Goal: Find specific page/section: Find specific page/section

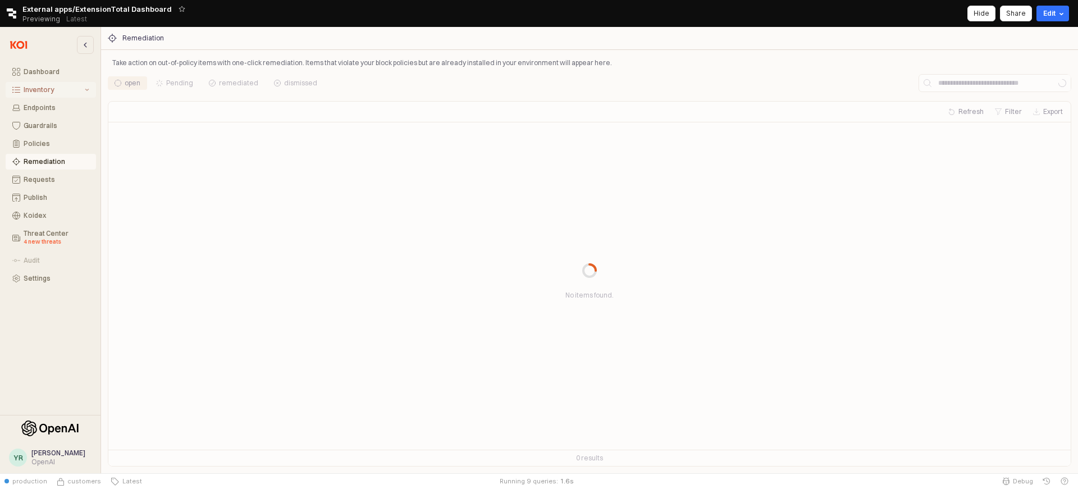
click at [39, 95] on button "Inventory" at bounding box center [51, 90] width 90 height 16
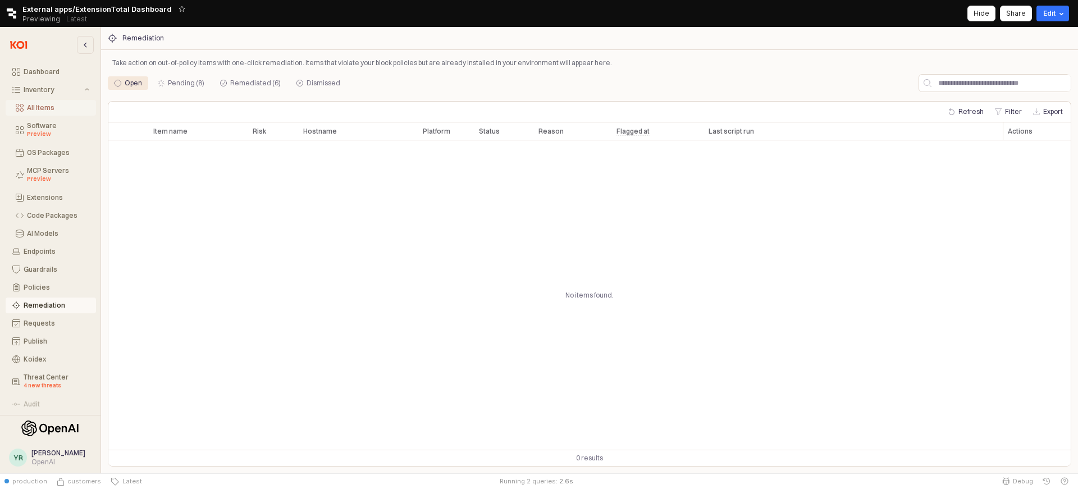
click at [39, 112] on button "All Items" at bounding box center [51, 108] width 90 height 16
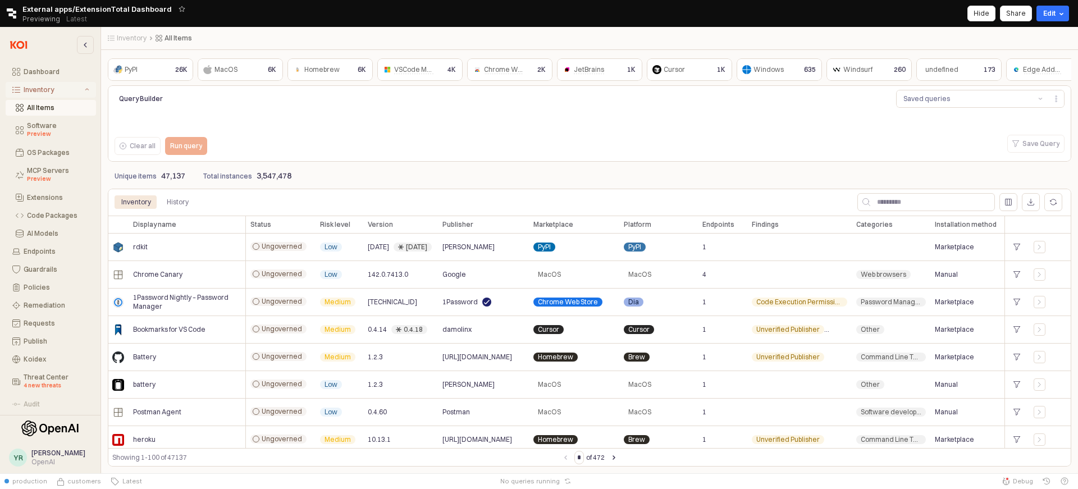
click at [87, 91] on button "Inventory" at bounding box center [51, 90] width 90 height 16
click at [87, 91] on icon "Inventory" at bounding box center [87, 90] width 4 height 4
click at [59, 167] on div "MCP Servers Preview" at bounding box center [58, 175] width 62 height 17
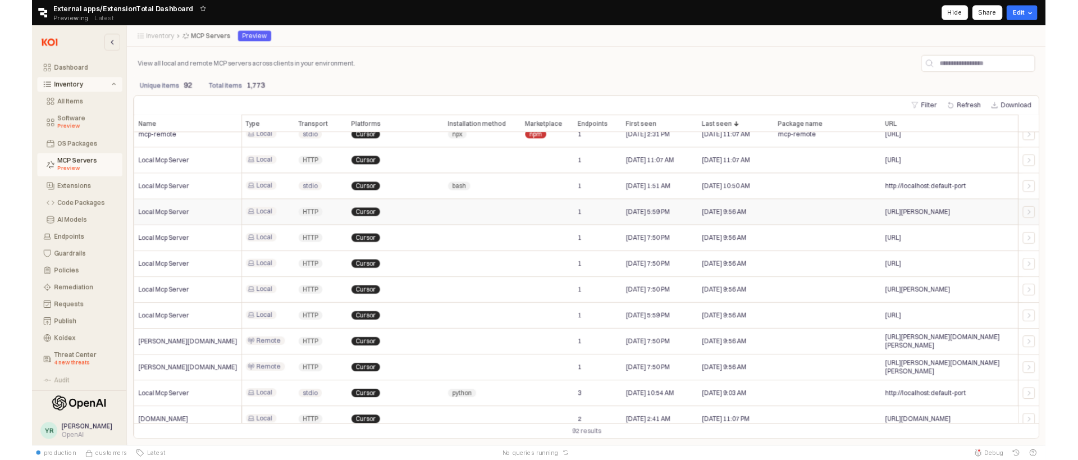
scroll to position [1634, 5]
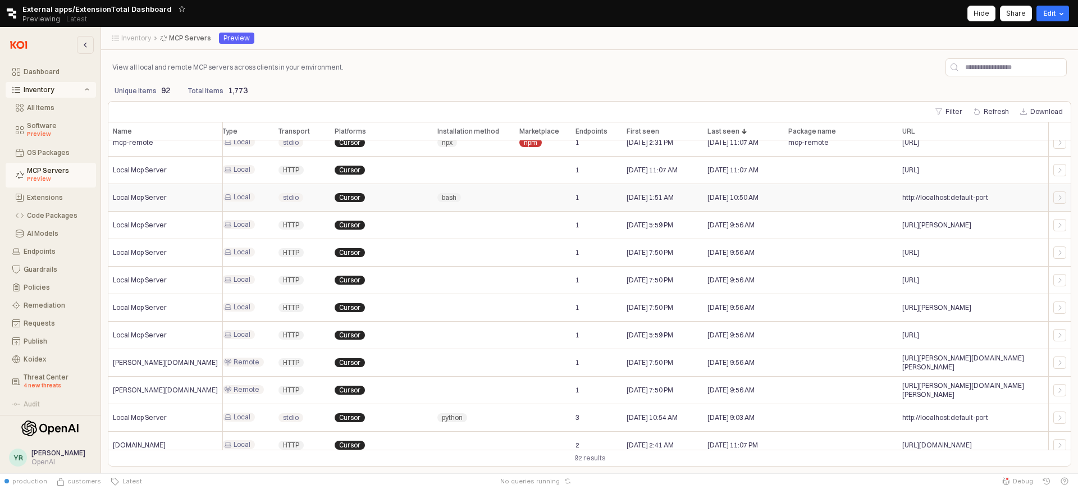
click at [927, 198] on span "http://localhost:default-port" at bounding box center [945, 197] width 86 height 9
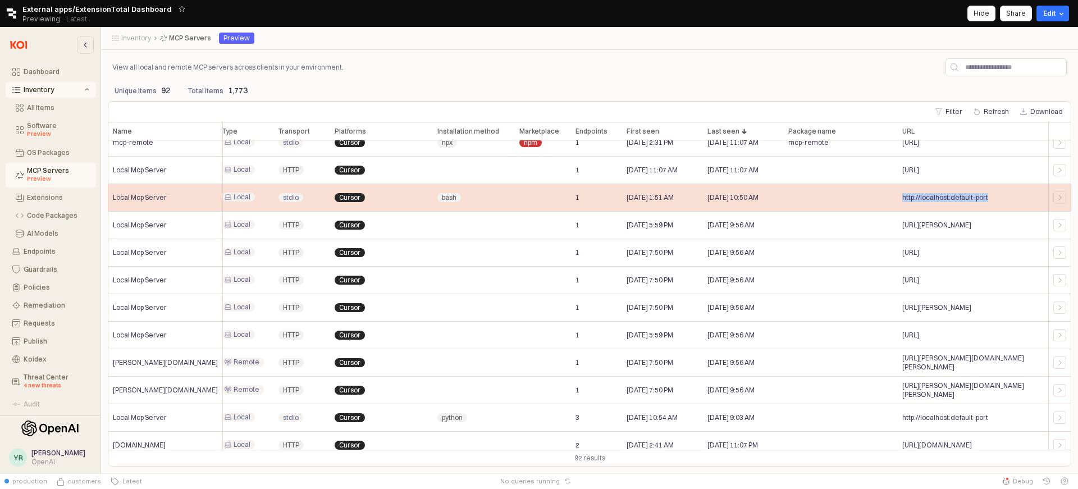
click at [927, 198] on span "http://localhost:default-port" at bounding box center [945, 197] width 86 height 9
copy div "http://localhost:default-port"
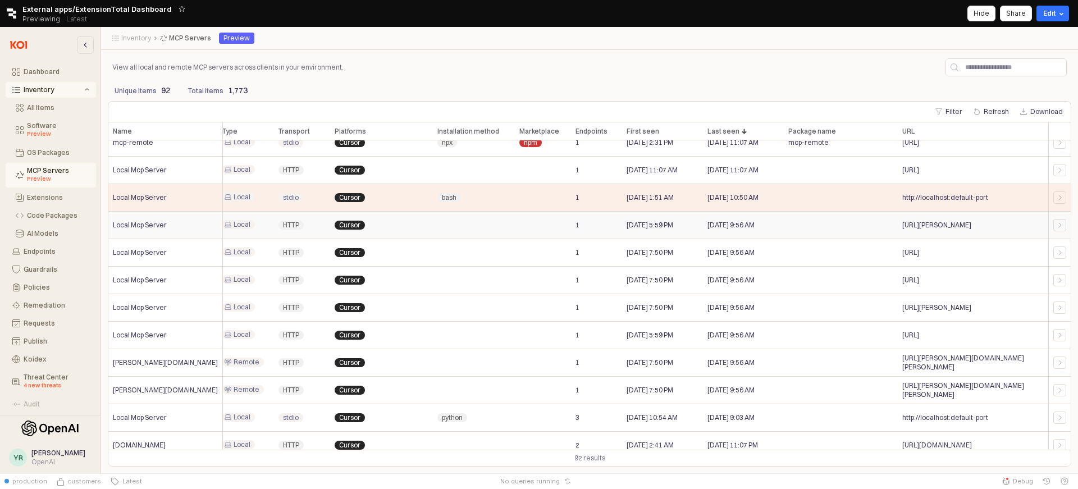
click at [960, 223] on span "[URL][PERSON_NAME]" at bounding box center [936, 225] width 69 height 9
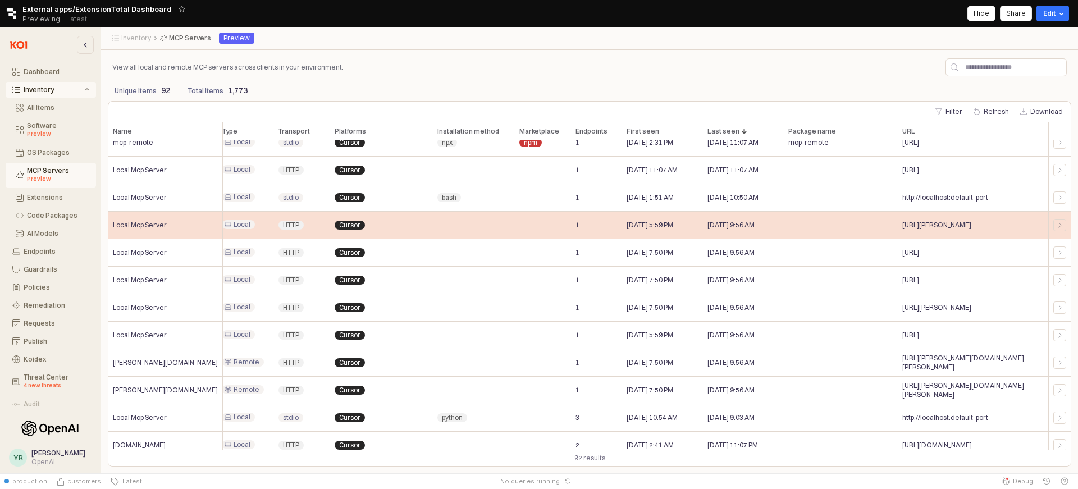
click at [960, 223] on span "[URL][PERSON_NAME]" at bounding box center [936, 225] width 69 height 9
copy div "[URL][PERSON_NAME]"
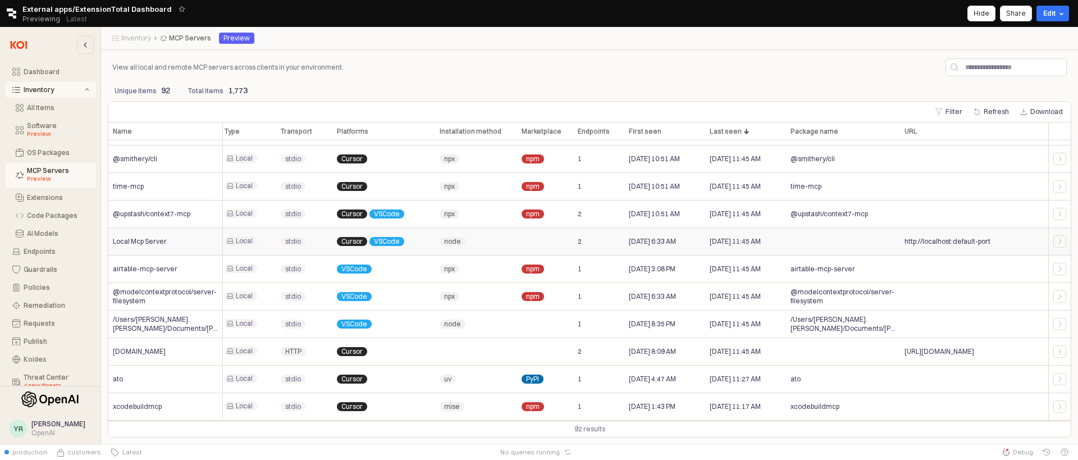
scroll to position [1315, 0]
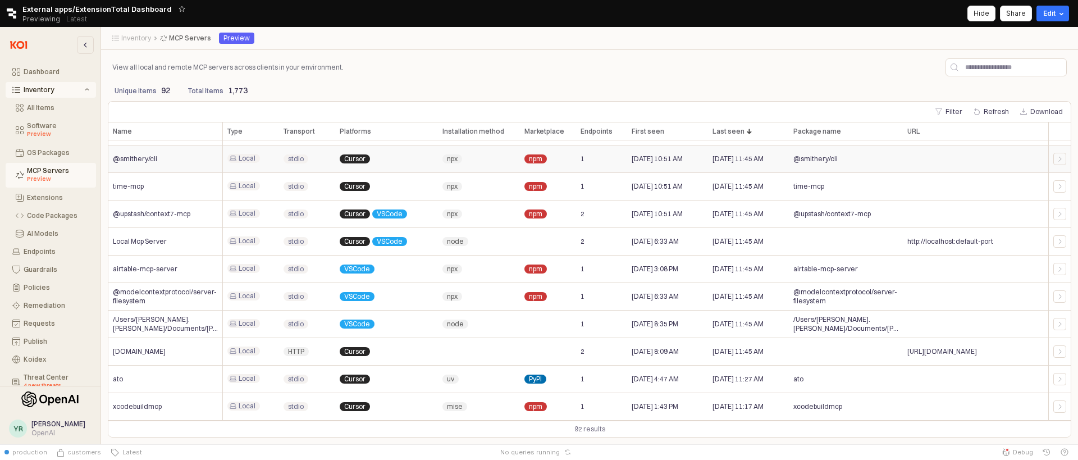
click at [148, 160] on span "@smithery/cli" at bounding box center [135, 158] width 44 height 9
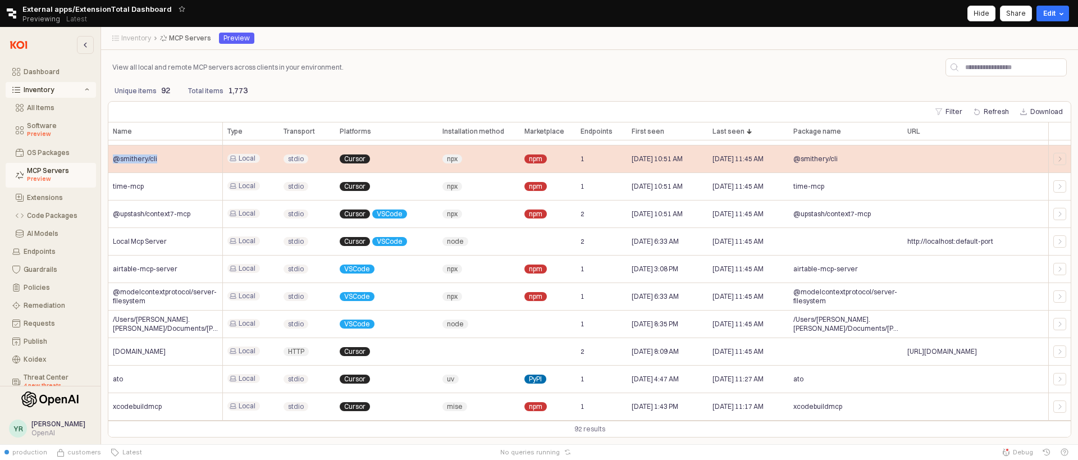
click at [148, 160] on span "@smithery/cli" at bounding box center [135, 158] width 44 height 9
click at [162, 162] on div "@smithery/cli" at bounding box center [165, 159] width 114 height 28
click at [141, 166] on div "@smithery/cli" at bounding box center [165, 159] width 114 height 28
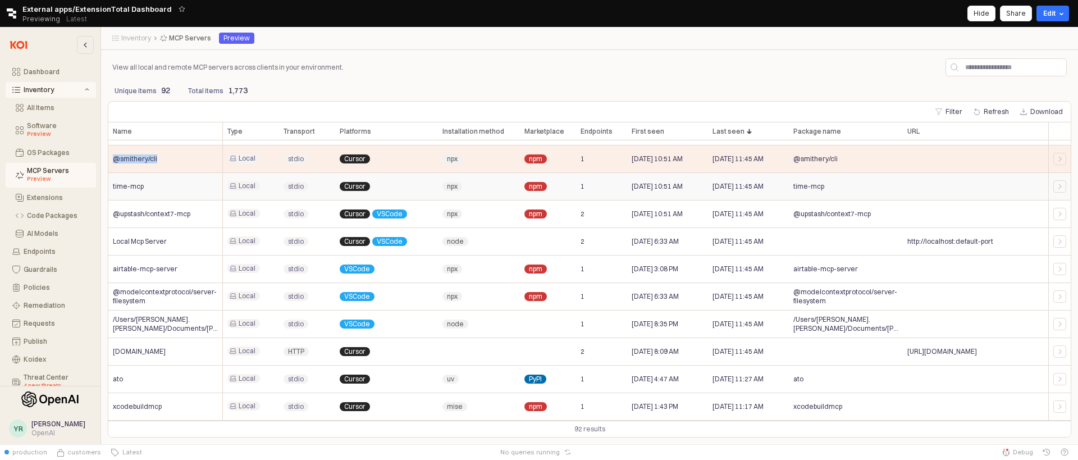
click at [150, 173] on div "time-mcp" at bounding box center [165, 187] width 114 height 28
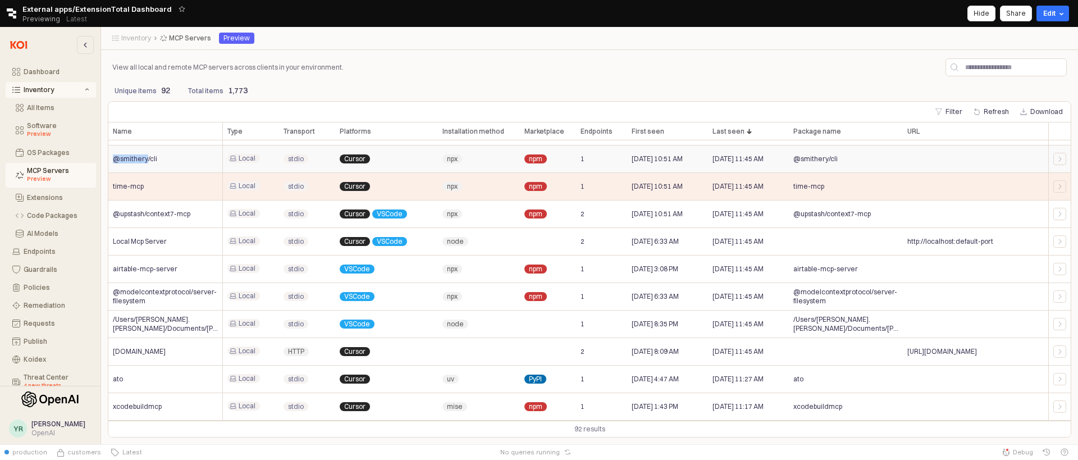
drag, startPoint x: 145, startPoint y: 159, endPoint x: 109, endPoint y: 159, distance: 35.4
click at [109, 159] on div "@smithery/cli" at bounding box center [165, 159] width 114 height 28
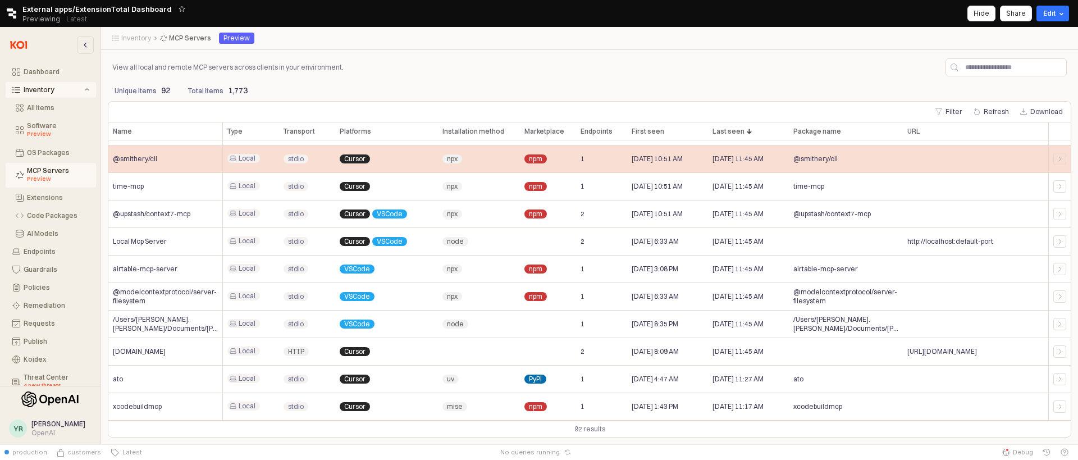
click at [149, 162] on span "@smithery/cli" at bounding box center [135, 158] width 44 height 9
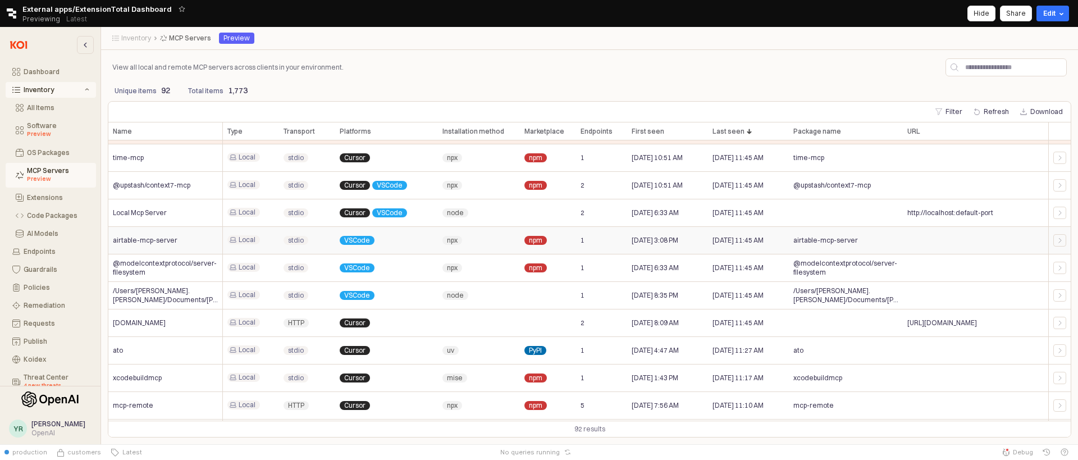
scroll to position [1073, 0]
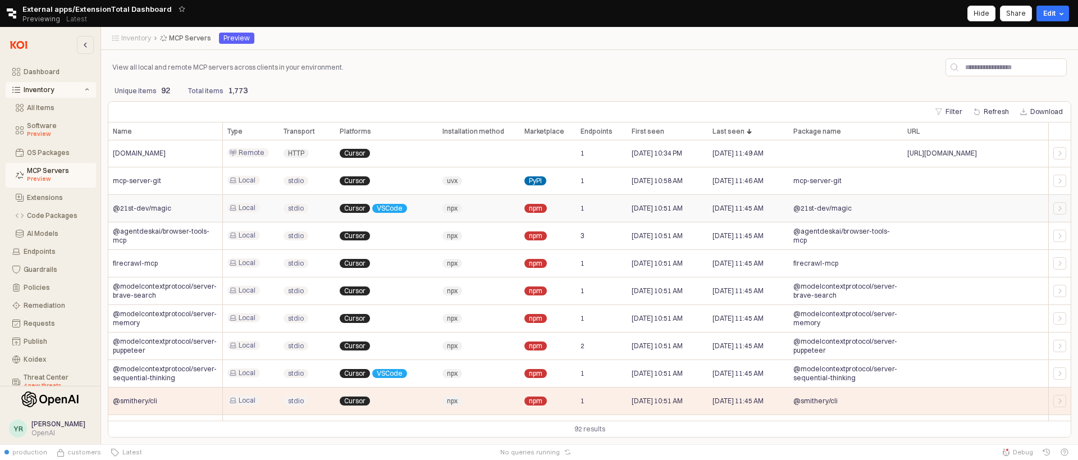
click at [239, 209] on span "Local" at bounding box center [247, 207] width 17 height 9
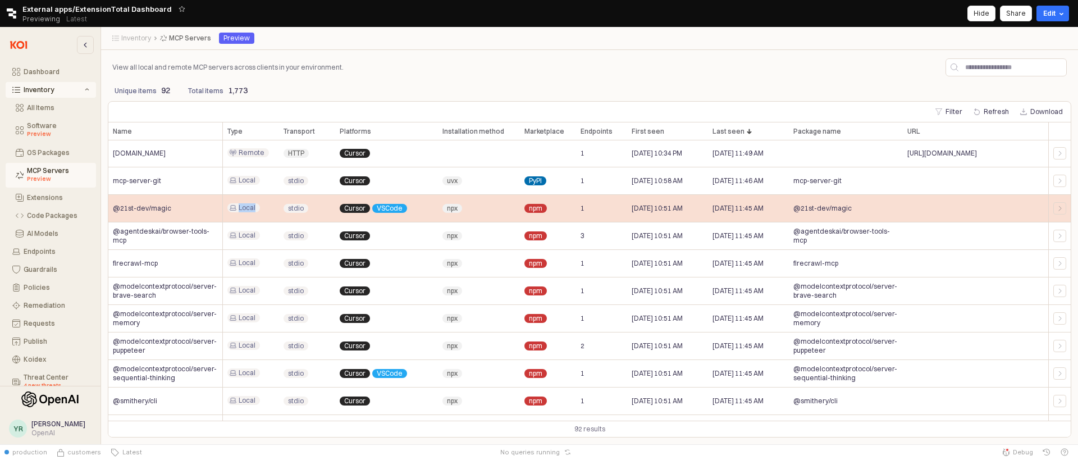
click at [239, 209] on span "Local" at bounding box center [247, 207] width 17 height 9
click at [248, 202] on div "Local" at bounding box center [251, 209] width 56 height 28
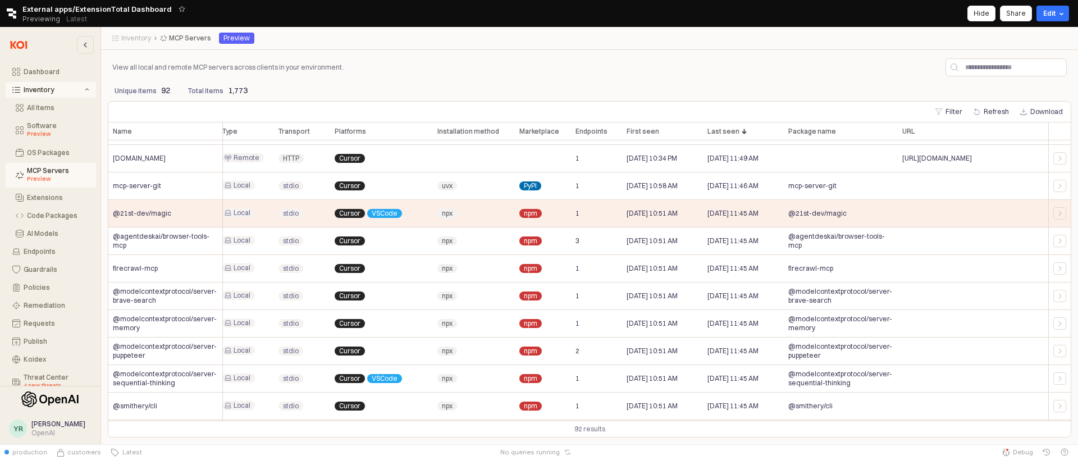
scroll to position [1068, 0]
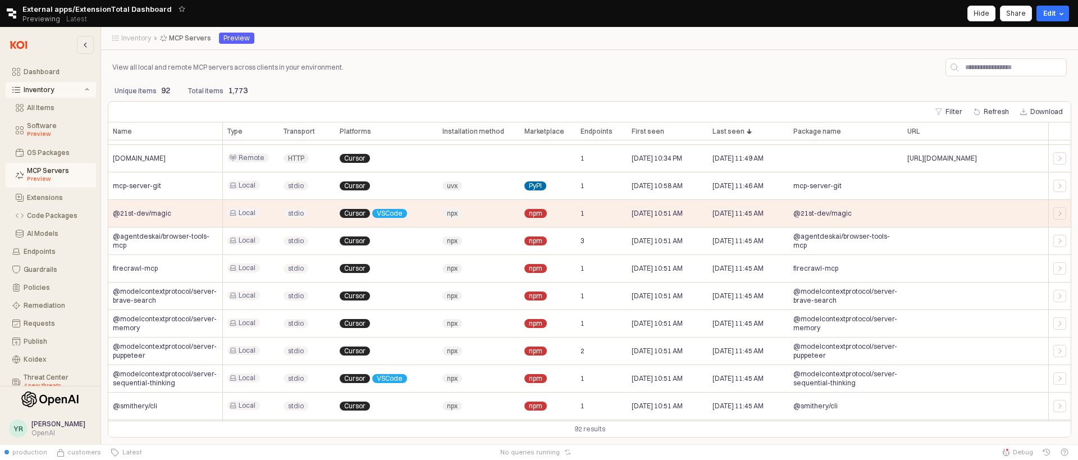
click at [245, 212] on span "Local" at bounding box center [247, 212] width 17 height 9
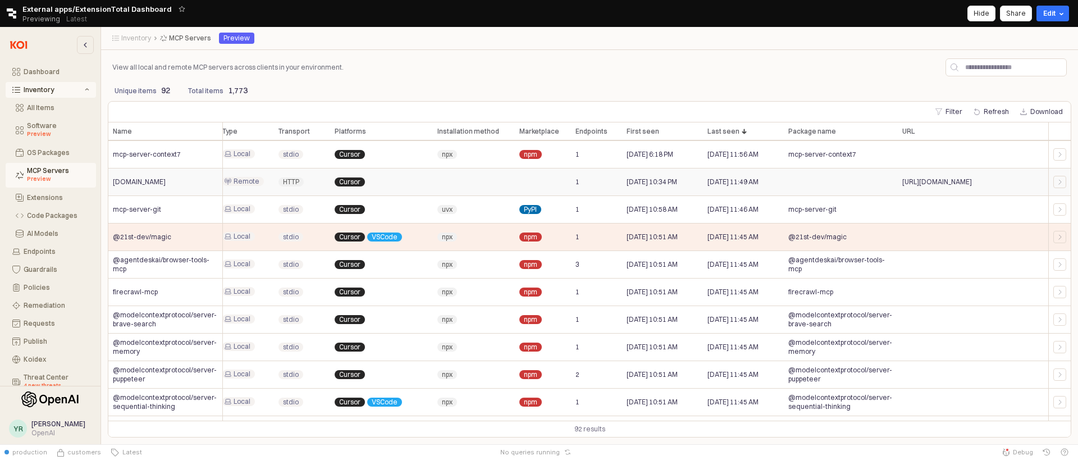
scroll to position [1044, 0]
